Goal: Book appointment/travel/reservation

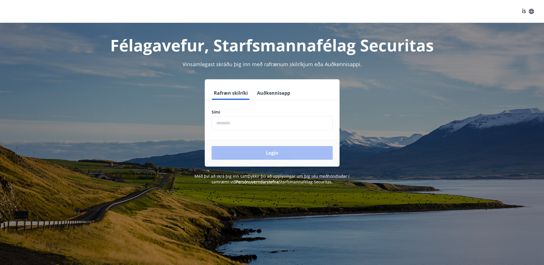
click at [275, 120] on input "phone" at bounding box center [272, 123] width 121 height 14
type input "********"
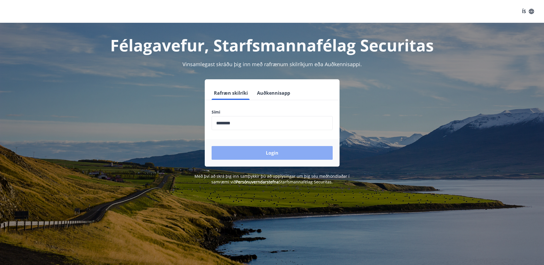
click at [262, 154] on button "Login" at bounding box center [272, 153] width 121 height 14
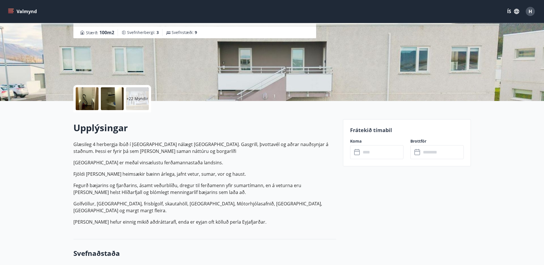
scroll to position [38, 0]
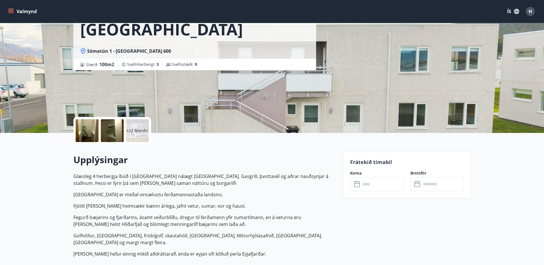
click at [360, 184] on icon at bounding box center [357, 185] width 6 height 6
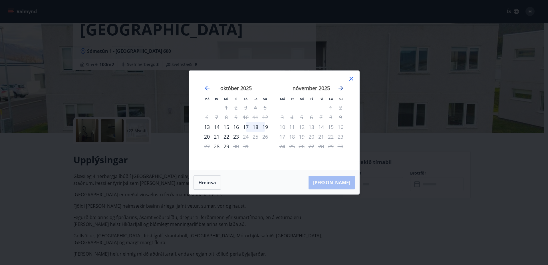
click at [338, 88] on icon "Move forward to switch to the next month." at bounding box center [341, 88] width 7 height 7
click at [340, 87] on icon "Move forward to switch to the next month." at bounding box center [341, 88] width 7 height 7
click at [208, 86] on icon "Move backward to switch to the previous month." at bounding box center [207, 88] width 7 height 7
click at [205, 88] on icon "Move backward to switch to the previous month." at bounding box center [207, 88] width 7 height 7
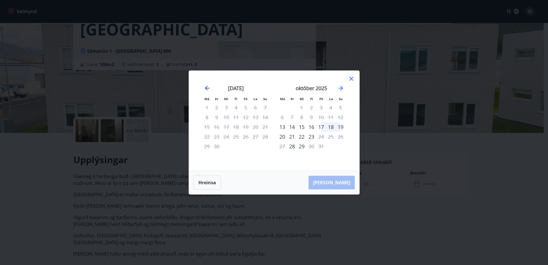
click at [205, 88] on icon "Move backward to switch to the previous month." at bounding box center [207, 88] width 7 height 7
click at [354, 77] on icon at bounding box center [351, 78] width 7 height 7
